Goal: Task Accomplishment & Management: Manage account settings

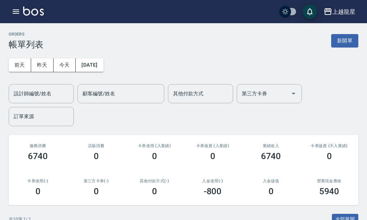
click at [42, 12] on img at bounding box center [33, 11] width 21 height 9
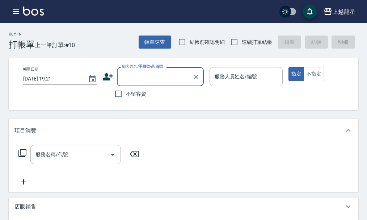
click at [139, 76] on input "顧客姓名/手機號碼/編號" at bounding box center [155, 76] width 70 height 13
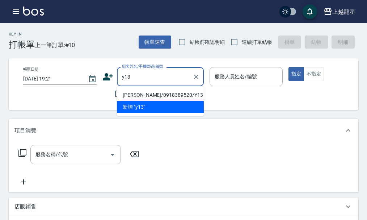
click at [142, 94] on li "[PERSON_NAME]/0918389520/Y13" at bounding box center [160, 95] width 87 height 12
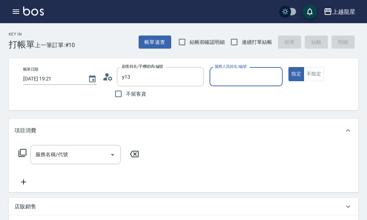
type input "[PERSON_NAME]/0918389520/Y13"
type input "淑雲-25"
click at [59, 164] on div "服務名稱/代號" at bounding box center [75, 154] width 91 height 19
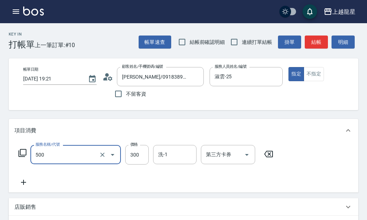
type input "一般洗髮(500)"
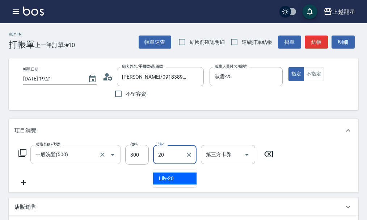
type input "Lily-20"
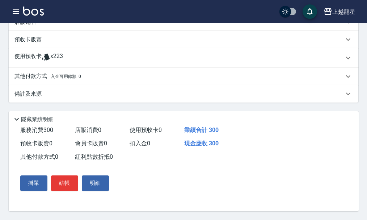
scroll to position [221, 0]
click at [67, 183] on button "結帳" at bounding box center [64, 182] width 27 height 15
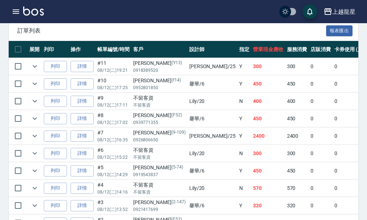
scroll to position [217, 0]
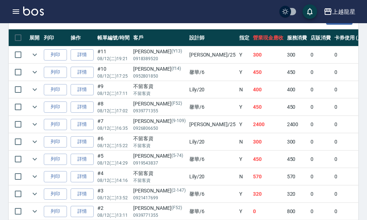
click at [35, 10] on img at bounding box center [33, 11] width 21 height 9
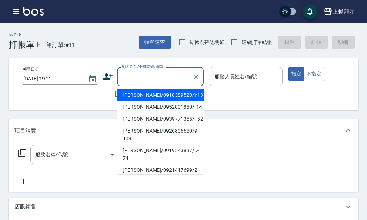
click at [143, 77] on input "顧客姓名/手機號碼/編號" at bounding box center [155, 76] width 70 height 13
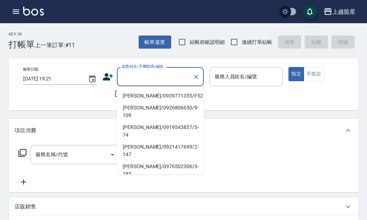
scroll to position [36, 0]
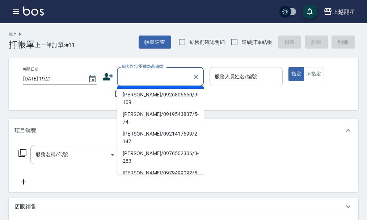
click at [218, 78] on input "服務人員姓名/編號" at bounding box center [246, 76] width 67 height 13
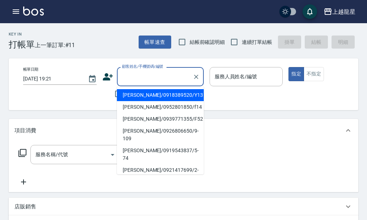
click at [138, 78] on input "顧客姓名/手機號碼/編號" at bounding box center [155, 76] width 70 height 13
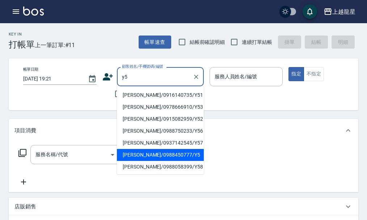
click at [153, 154] on li "[PERSON_NAME]/0988450777/Y5" at bounding box center [160, 155] width 87 height 12
type input "[PERSON_NAME]/0988450777/Y5"
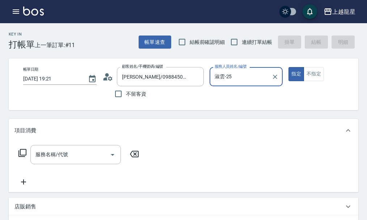
type input "淑雲-25"
click at [91, 161] on input "服務名稱/代號" at bounding box center [70, 154] width 73 height 13
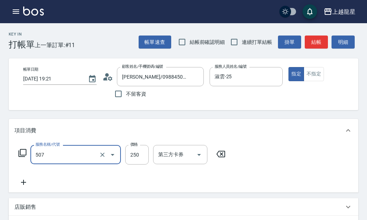
type input "兒童洗髮(507)"
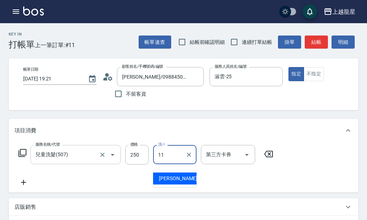
type input "[PERSON_NAME]-11"
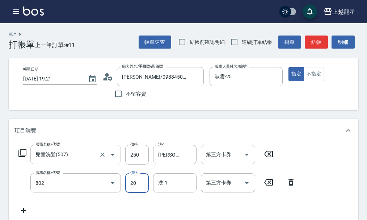
type input "潤絲(802)"
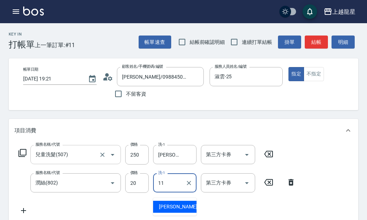
type input "[PERSON_NAME]-11"
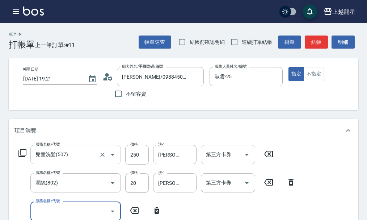
scroll to position [3, 0]
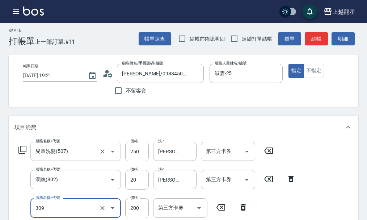
type input "剪髮(國小)(309)"
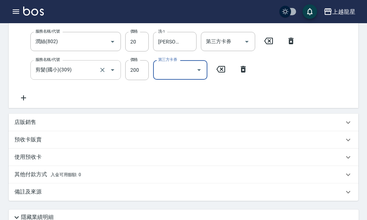
scroll to position [43, 0]
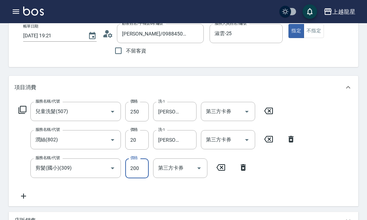
click at [141, 176] on input "200" at bounding box center [137, 168] width 24 height 20
click at [93, 174] on input "剪髮(國小)(309)" at bounding box center [66, 168] width 64 height 13
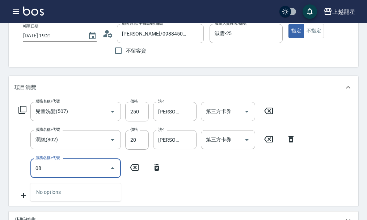
type input "0"
type input "剪髮(國中)(308)"
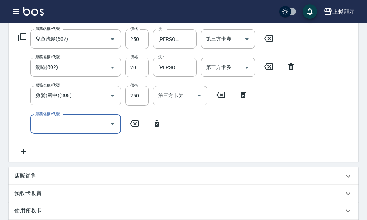
scroll to position [276, 0]
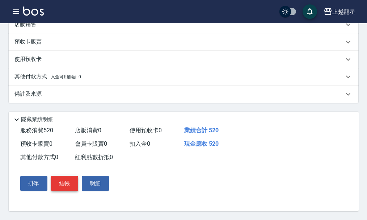
click at [63, 186] on button "結帳" at bounding box center [64, 183] width 27 height 15
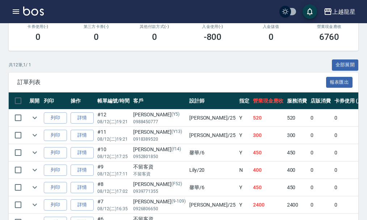
scroll to position [109, 0]
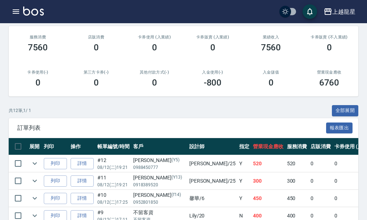
click at [29, 14] on img at bounding box center [33, 11] width 21 height 9
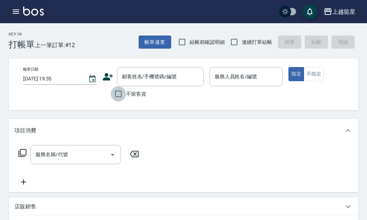
click at [120, 92] on input "不留客資" at bounding box center [118, 93] width 15 height 15
checkbox input "true"
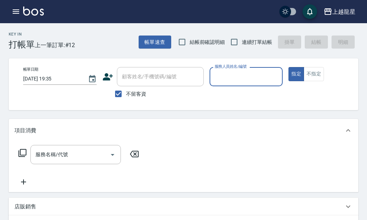
click at [243, 79] on input "服務人員姓名/編號" at bounding box center [246, 76] width 67 height 13
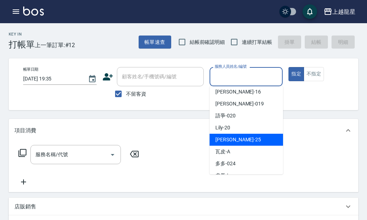
scroll to position [133, 0]
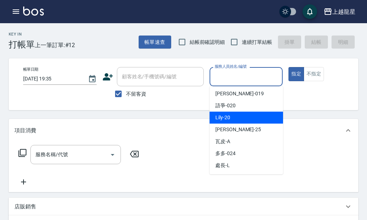
click at [229, 121] on span "Lily -20" at bounding box center [223, 118] width 15 height 8
type input "Lily-20"
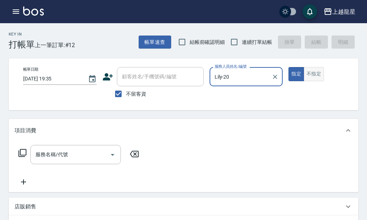
click at [313, 73] on button "不指定" at bounding box center [314, 74] width 20 height 14
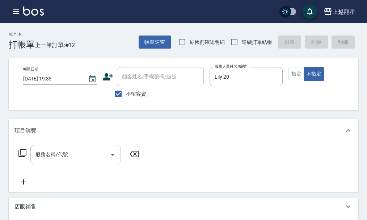
click at [66, 161] on input "服務名稱/代號" at bounding box center [70, 154] width 73 height 13
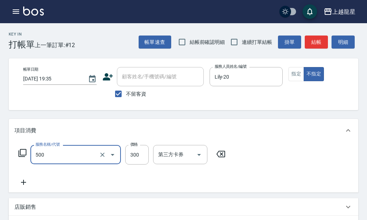
type input "一般洗髮(500)"
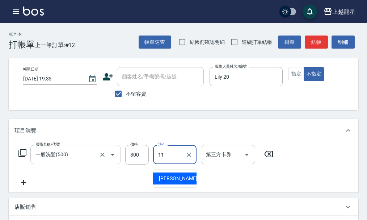
type input "[PERSON_NAME]-11"
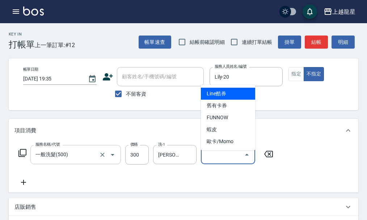
type input "Line酷券"
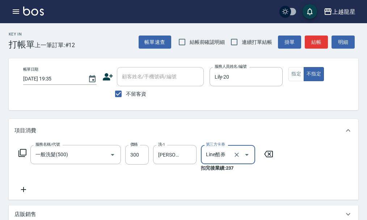
click at [236, 158] on icon "Clear" at bounding box center [236, 154] width 7 height 7
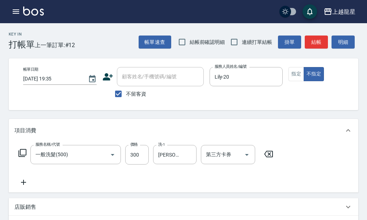
click at [22, 187] on icon at bounding box center [23, 182] width 18 height 9
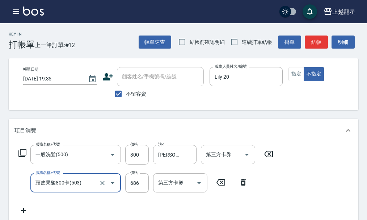
type input "頭皮果酸800卡(503)"
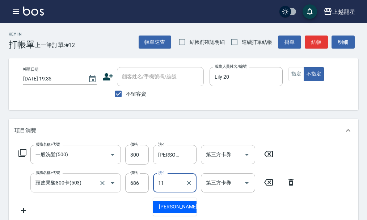
type input "[PERSON_NAME]-11"
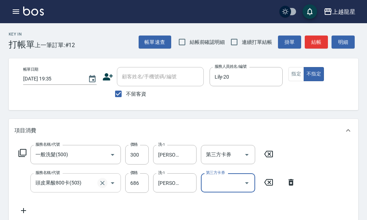
click at [104, 187] on icon "Clear" at bounding box center [102, 182] width 7 height 7
type input "頭皮果酸800卡(503)"
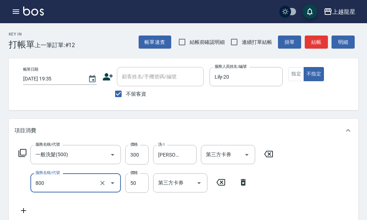
type input "快速修護(800)"
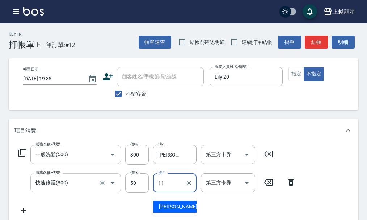
type input "[PERSON_NAME]-11"
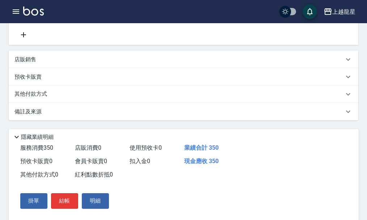
scroll to position [181, 0]
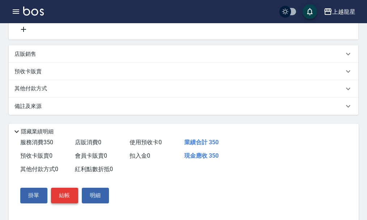
click at [67, 197] on button "結帳" at bounding box center [64, 195] width 27 height 15
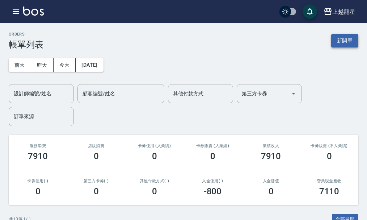
click at [345, 43] on button "新開單" at bounding box center [345, 40] width 27 height 13
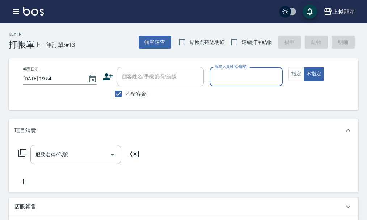
click at [134, 93] on span "不留客資" at bounding box center [136, 94] width 20 height 8
click at [126, 93] on input "不留客資" at bounding box center [118, 93] width 15 height 15
checkbox input "false"
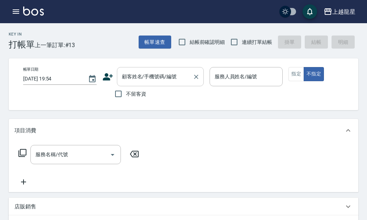
click at [136, 80] on input "顧客姓名/手機號碼/編號" at bounding box center [155, 76] width 70 height 13
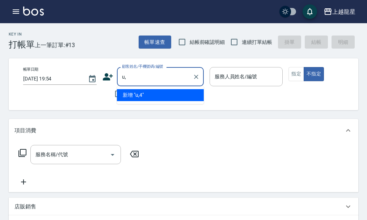
type input "u"
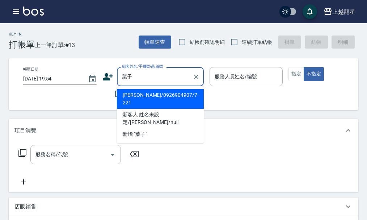
click at [149, 97] on li "[PERSON_NAME]/0926904907/7-221" at bounding box center [160, 99] width 87 height 20
type input "[PERSON_NAME]/0926904907/7-221"
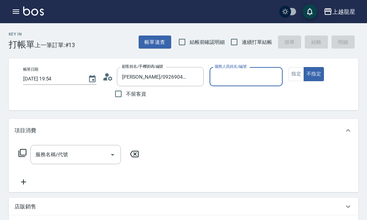
type input "馨華-6"
click at [296, 78] on button "指定" at bounding box center [297, 74] width 16 height 14
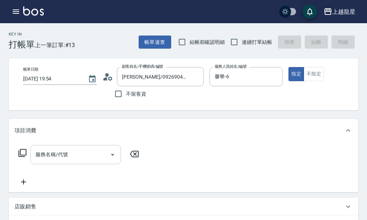
click at [62, 155] on input "服務名稱/代號" at bounding box center [70, 154] width 73 height 13
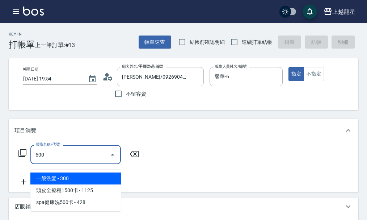
type input "一般洗髮(500)"
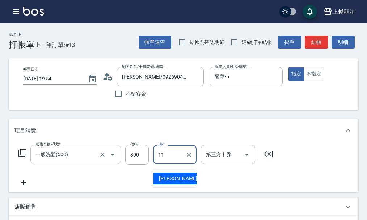
type input "[PERSON_NAME]-11"
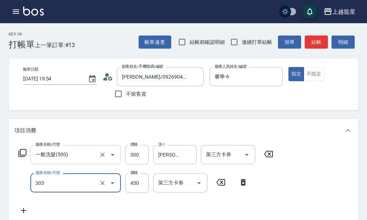
type input "剪髮(303)"
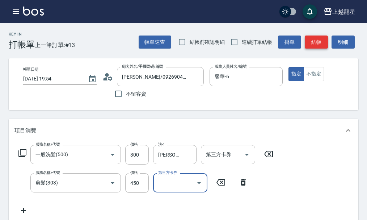
click at [315, 41] on button "結帳" at bounding box center [316, 42] width 23 height 13
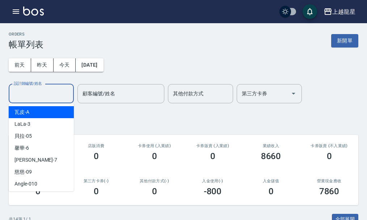
click at [39, 94] on input "設計師編號/姓名" at bounding box center [41, 93] width 59 height 13
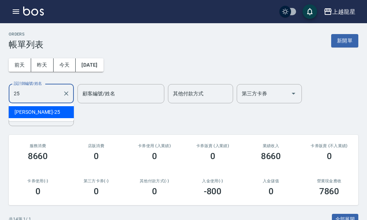
type input "淑雲-25"
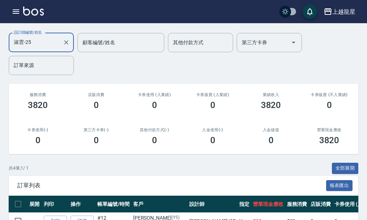
scroll to position [38, 0]
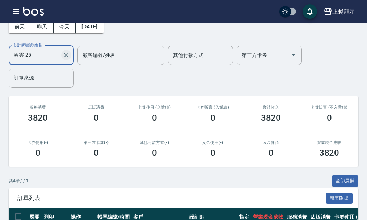
click at [69, 58] on icon "Clear" at bounding box center [66, 54] width 7 height 7
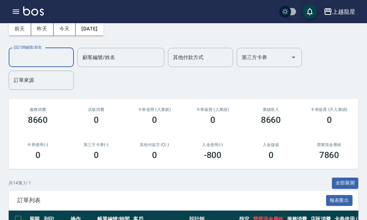
scroll to position [181, 0]
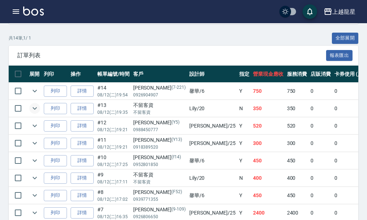
click at [33, 105] on icon "expand row" at bounding box center [34, 108] width 9 height 9
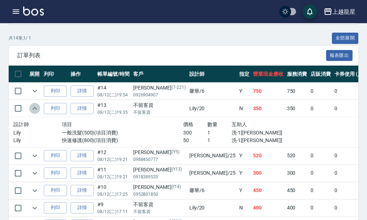
click at [33, 105] on icon "expand row" at bounding box center [34, 108] width 9 height 9
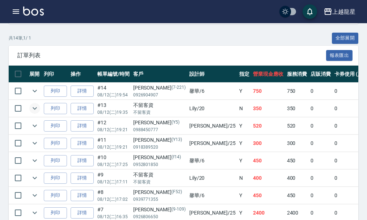
click at [33, 105] on icon "expand row" at bounding box center [34, 108] width 9 height 9
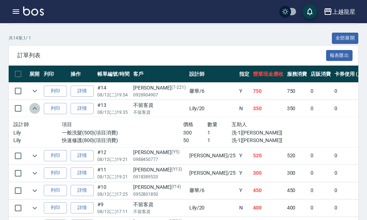
click at [33, 105] on icon "expand row" at bounding box center [34, 108] width 9 height 9
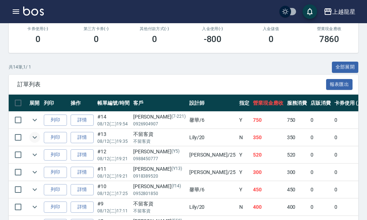
scroll to position [217, 0]
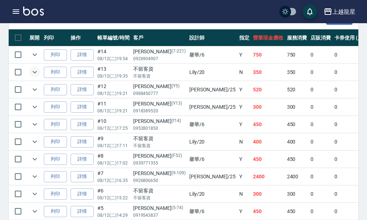
click at [33, 71] on icon "expand row" at bounding box center [35, 72] width 4 height 3
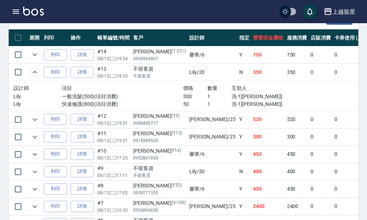
click at [33, 71] on icon "expand row" at bounding box center [34, 72] width 9 height 9
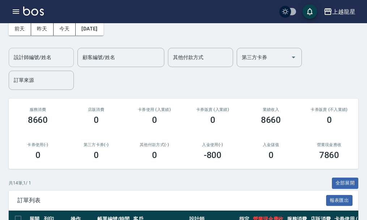
scroll to position [0, 0]
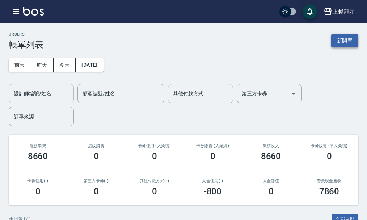
click at [344, 39] on button "新開單" at bounding box center [345, 40] width 27 height 13
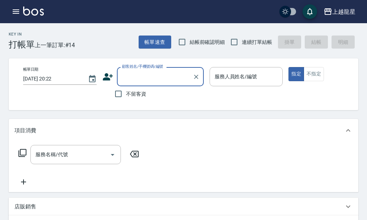
click at [130, 81] on input "顧客姓名/手機號碼/編號" at bounding box center [155, 76] width 70 height 13
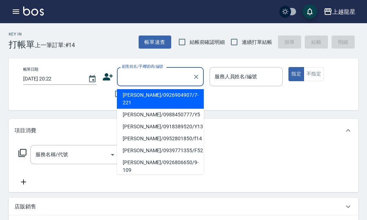
click at [153, 51] on div "Key In 打帳單 上一筆訂單:#14 帳單速查 結帳前確認明細 連續打單結帳 掛單 結帳 明細 帳單日期 [DATE] 20:22 顧客姓名/手機號碼/編…" at bounding box center [183, 212] width 367 height 379
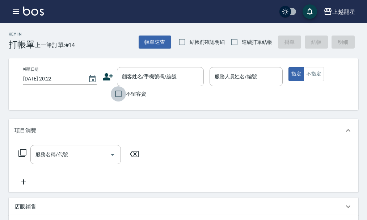
click at [116, 94] on input "不留客資" at bounding box center [118, 93] width 15 height 15
checkbox input "true"
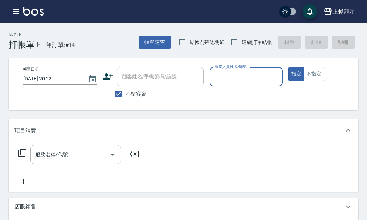
click at [234, 75] on input "服務人員姓名/編號" at bounding box center [246, 76] width 67 height 13
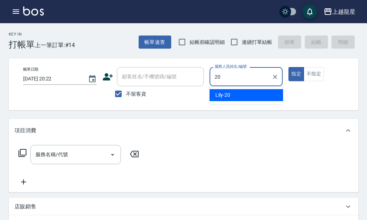
type input "Lily-20"
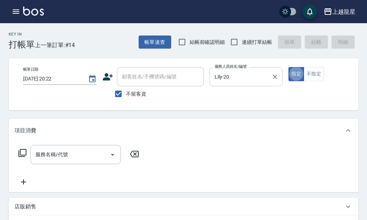
type button "true"
click at [318, 70] on button "不指定" at bounding box center [314, 74] width 20 height 14
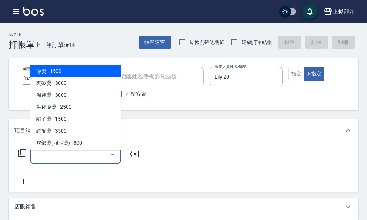
click at [65, 161] on input "服務名稱/代號" at bounding box center [70, 154] width 73 height 13
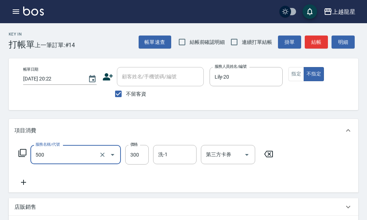
type input "一般洗髮(500)"
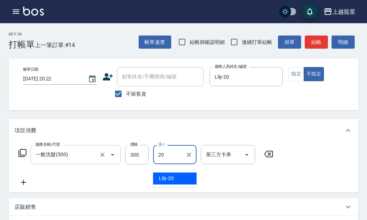
type input "Lily-20"
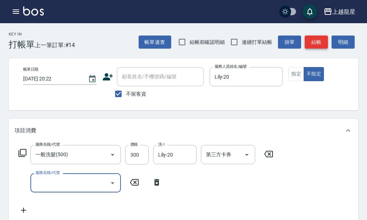
click at [317, 44] on button "結帳" at bounding box center [316, 42] width 23 height 13
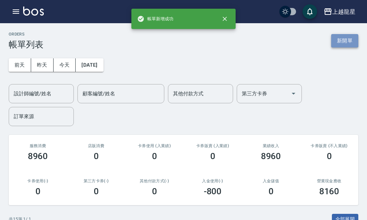
click at [354, 37] on button "新開單" at bounding box center [345, 40] width 27 height 13
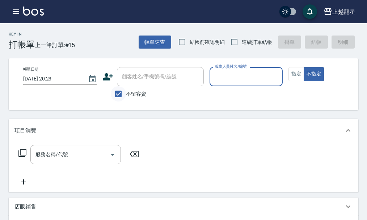
click at [120, 91] on input "不留客資" at bounding box center [118, 93] width 15 height 15
checkbox input "false"
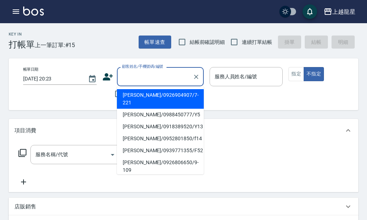
click at [125, 79] on input "顧客姓名/手機號碼/編號" at bounding box center [155, 76] width 70 height 13
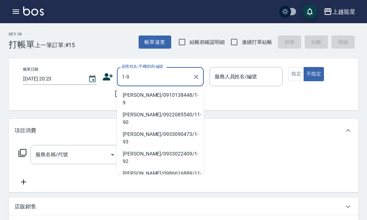
click at [130, 95] on li "[PERSON_NAME]/0910138448/1-9" at bounding box center [160, 99] width 87 height 20
type input "[PERSON_NAME]/0910138448/1-9"
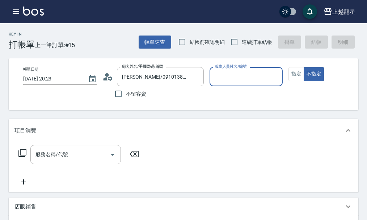
type input "雅君-7"
click at [276, 75] on icon "Clear" at bounding box center [275, 76] width 7 height 7
click at [246, 79] on input "服務人員姓名/編號" at bounding box center [246, 76] width 67 height 13
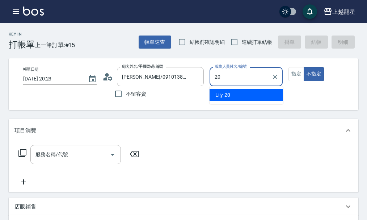
type input "Lily-20"
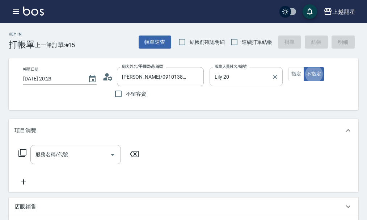
type button "false"
click at [298, 75] on button "指定" at bounding box center [297, 74] width 16 height 14
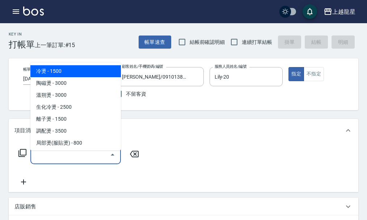
click at [58, 155] on div "服務名稱/代號 服務名稱/代號" at bounding box center [75, 154] width 91 height 19
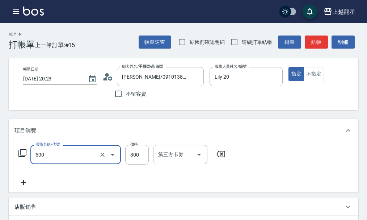
type input "一般洗髮(500)"
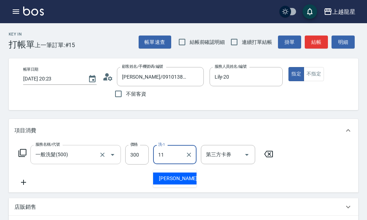
type input "[PERSON_NAME]-11"
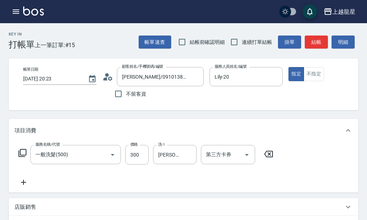
click at [20, 157] on icon at bounding box center [22, 153] width 8 height 8
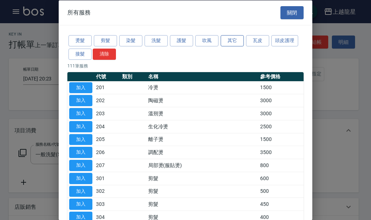
click at [234, 40] on button "其它" at bounding box center [232, 40] width 23 height 11
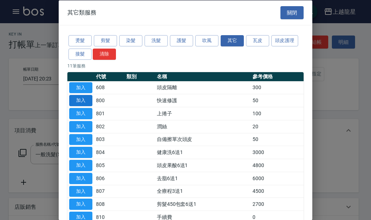
click at [79, 102] on button "加入" at bounding box center [80, 100] width 23 height 11
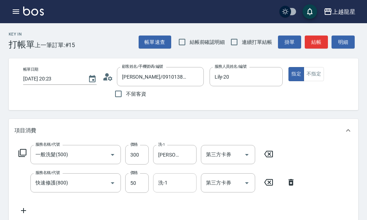
click at [170, 186] on input "洗-1" at bounding box center [175, 182] width 37 height 13
type input "[PERSON_NAME]-11"
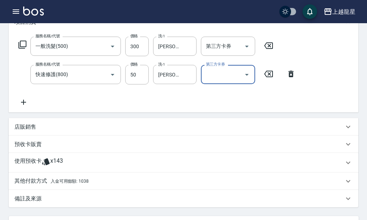
scroll to position [109, 0]
click at [46, 185] on p "其他付款方式 入金可用餘額: 1038" at bounding box center [51, 181] width 74 height 8
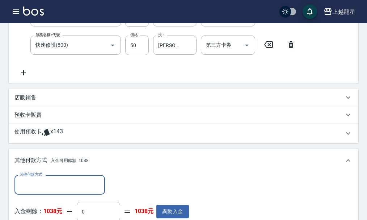
scroll to position [217, 0]
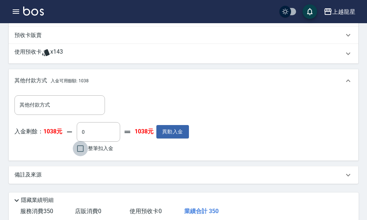
click at [83, 154] on input "整筆扣入金" at bounding box center [80, 148] width 15 height 15
checkbox input "true"
type input "350"
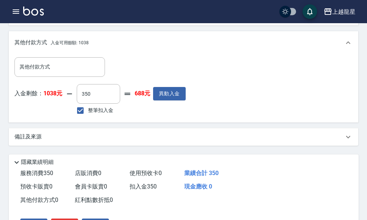
scroll to position [307, 0]
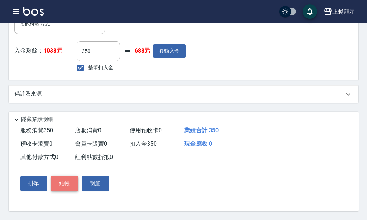
click at [62, 186] on button "結帳" at bounding box center [64, 183] width 27 height 15
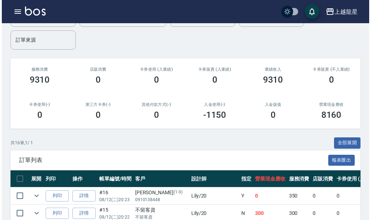
scroll to position [181, 0]
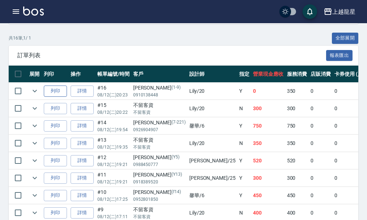
click at [57, 88] on button "列印" at bounding box center [55, 91] width 23 height 11
click at [16, 8] on icon "button" at bounding box center [16, 11] width 9 height 9
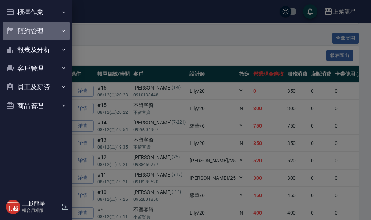
click at [25, 30] on button "預約管理" at bounding box center [36, 31] width 67 height 19
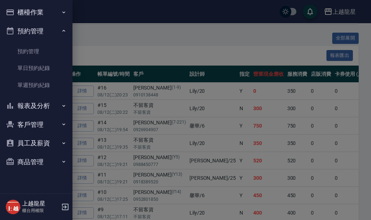
click at [25, 30] on button "預約管理" at bounding box center [36, 31] width 67 height 19
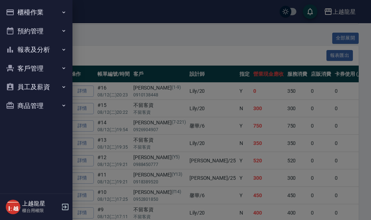
click at [30, 51] on button "報表及分析" at bounding box center [36, 49] width 67 height 19
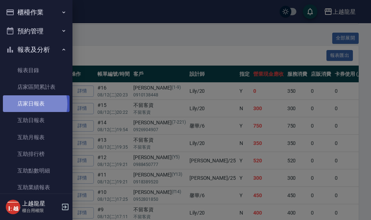
click at [28, 104] on link "店家日報表" at bounding box center [36, 103] width 67 height 17
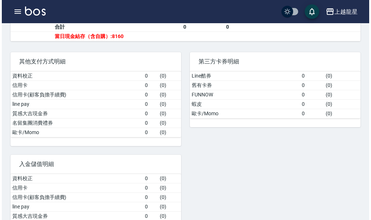
scroll to position [326, 0]
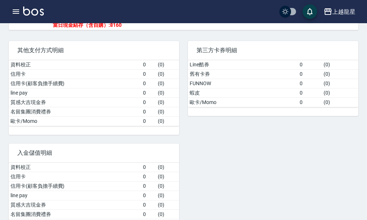
click at [17, 10] on icon "button" at bounding box center [16, 11] width 9 height 9
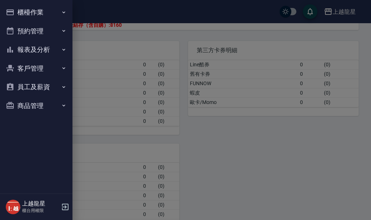
click at [17, 10] on button "櫃檯作業" at bounding box center [36, 12] width 67 height 19
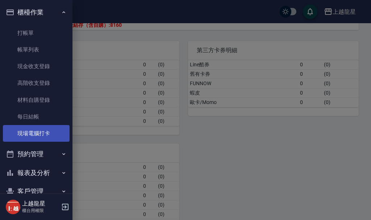
click at [38, 132] on link "現場電腦打卡" at bounding box center [36, 133] width 67 height 17
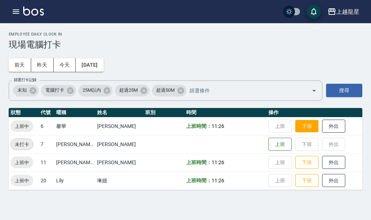
click at [300, 125] on button "下班" at bounding box center [306, 126] width 23 height 13
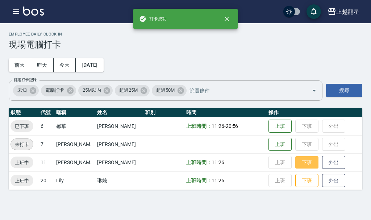
click at [301, 167] on button "下班" at bounding box center [306, 162] width 23 height 13
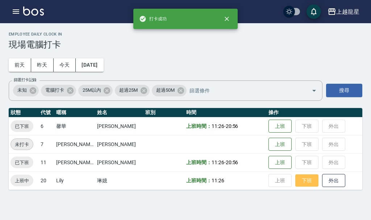
click at [301, 184] on button "下班" at bounding box center [306, 180] width 23 height 13
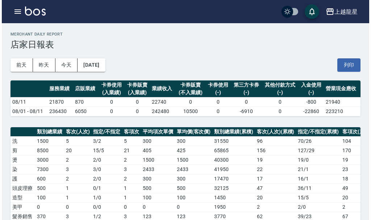
scroll to position [254, 0]
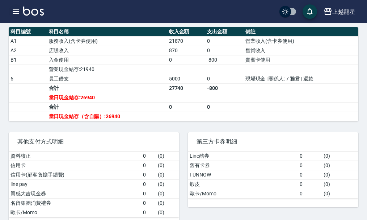
click at [14, 14] on icon "button" at bounding box center [16, 11] width 9 height 9
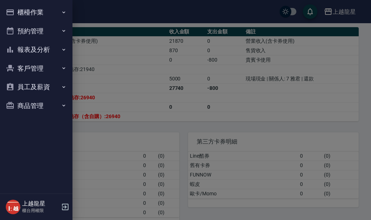
click at [32, 35] on button "預約管理" at bounding box center [36, 31] width 67 height 19
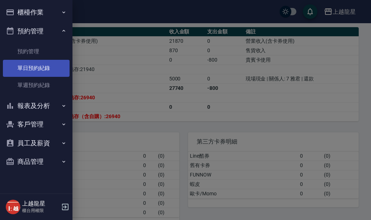
click at [35, 68] on link "單日預約紀錄" at bounding box center [36, 68] width 67 height 17
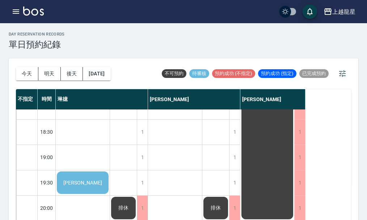
scroll to position [8, 0]
